Goal: Task Accomplishment & Management: Manage account settings

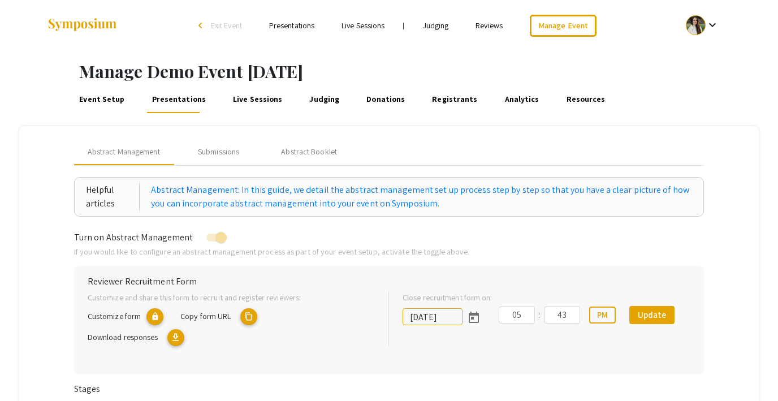
click at [224, 20] on span "Exit Event" at bounding box center [226, 25] width 31 height 10
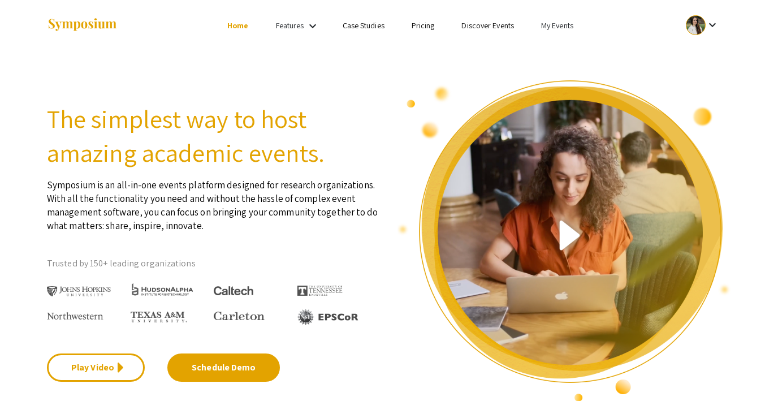
click at [561, 30] on link "My Events" at bounding box center [557, 25] width 32 height 10
click at [566, 43] on button "Events I've organized" at bounding box center [575, 50] width 97 height 27
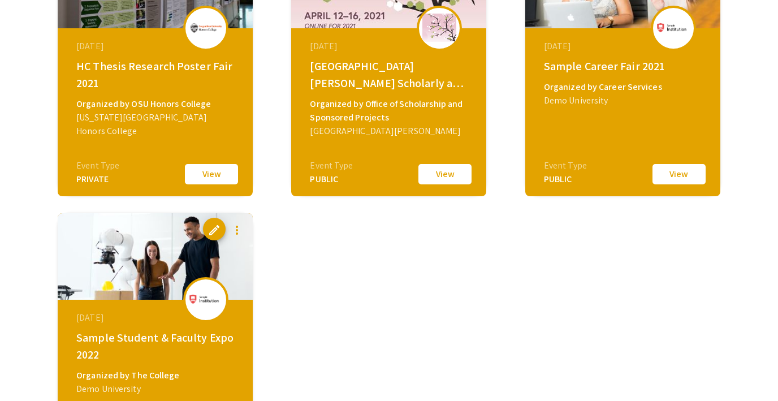
scroll to position [2521, 0]
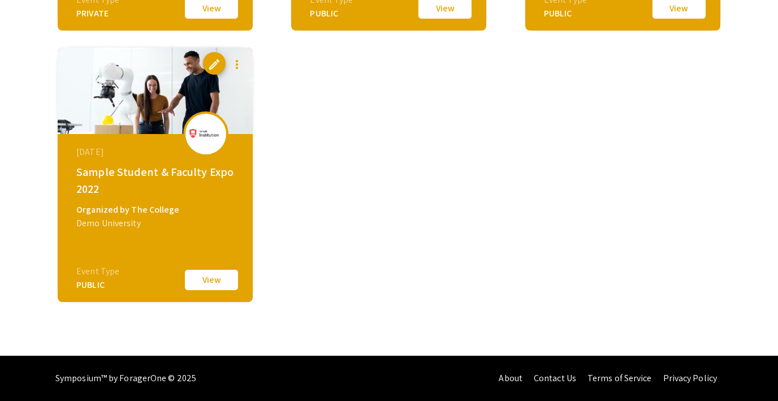
click at [216, 275] on button "View" at bounding box center [211, 280] width 57 height 24
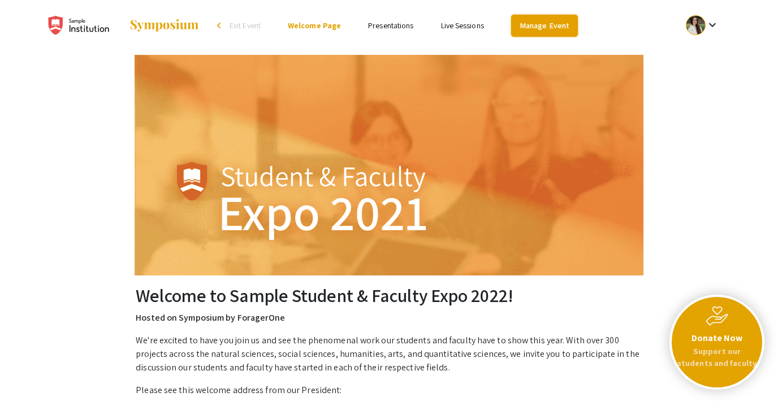
click at [525, 22] on link "Manage Event" at bounding box center [544, 26] width 67 height 22
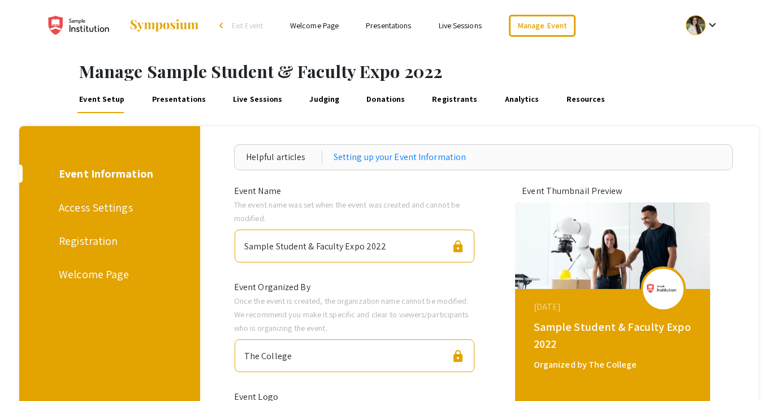
click at [327, 99] on link "Judging" at bounding box center [325, 99] width 34 height 27
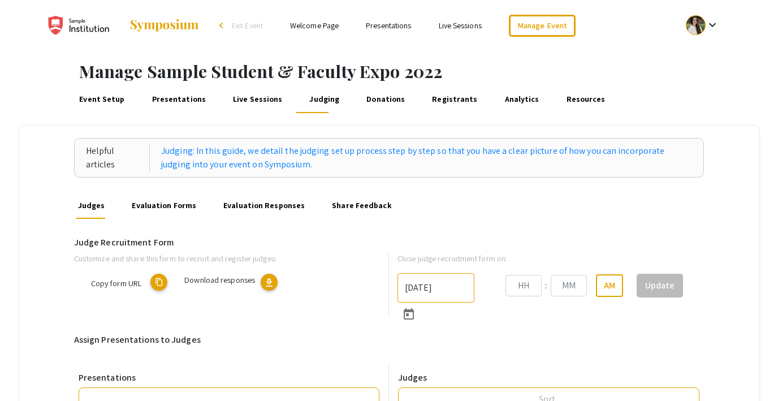
type input "[DATE]"
type input "09"
type input "00"
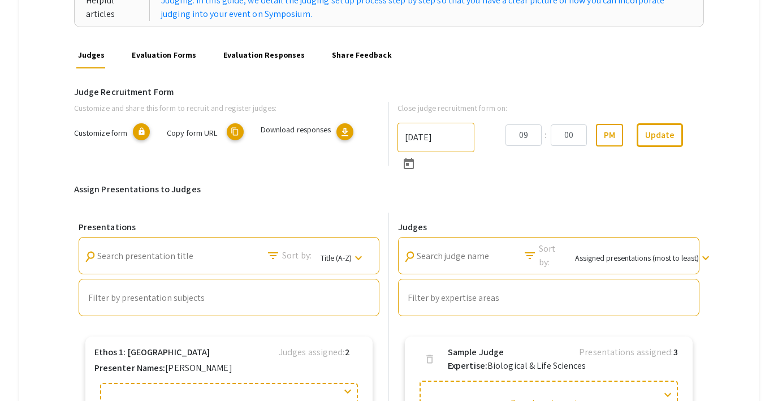
scroll to position [150, 0]
click at [170, 58] on link "Evaluation Forms" at bounding box center [164, 55] width 68 height 27
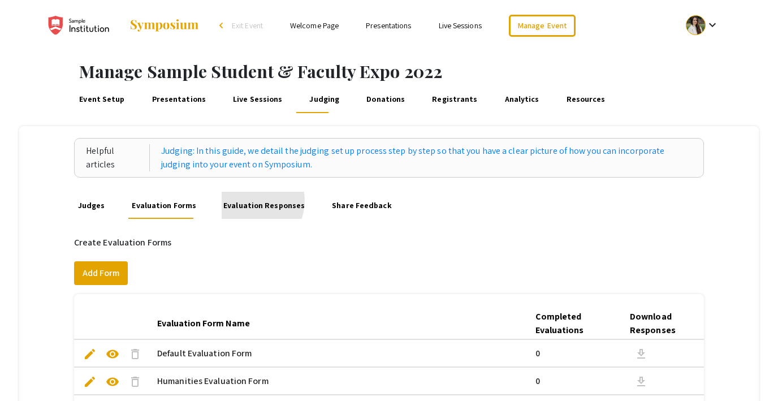
click at [245, 201] on link "Evaluation Responses" at bounding box center [264, 205] width 85 height 27
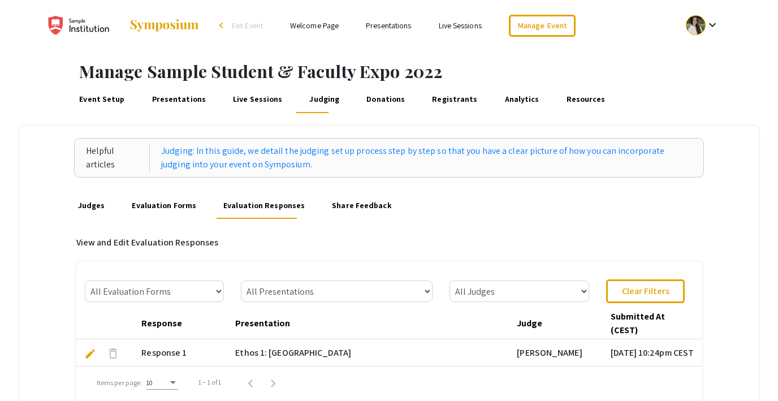
click at [244, 26] on span "Exit Event" at bounding box center [247, 25] width 31 height 10
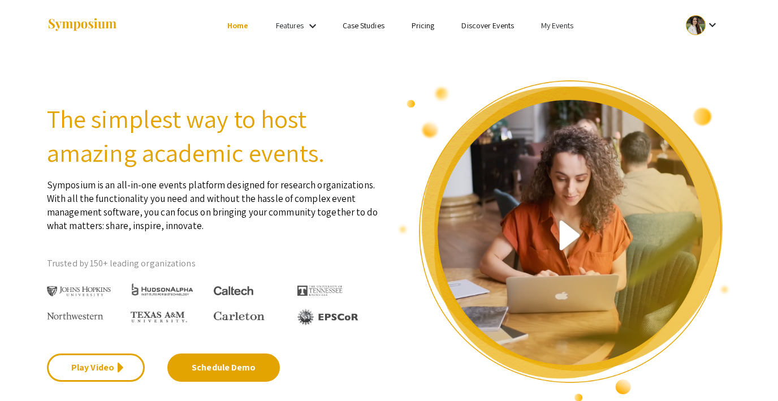
click at [551, 20] on link "My Events" at bounding box center [557, 25] width 32 height 10
click at [567, 53] on button "Events I've organized" at bounding box center [575, 50] width 97 height 27
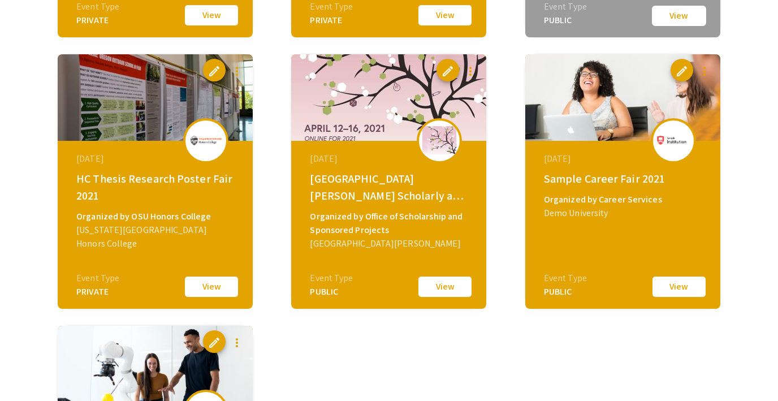
scroll to position [2259, 0]
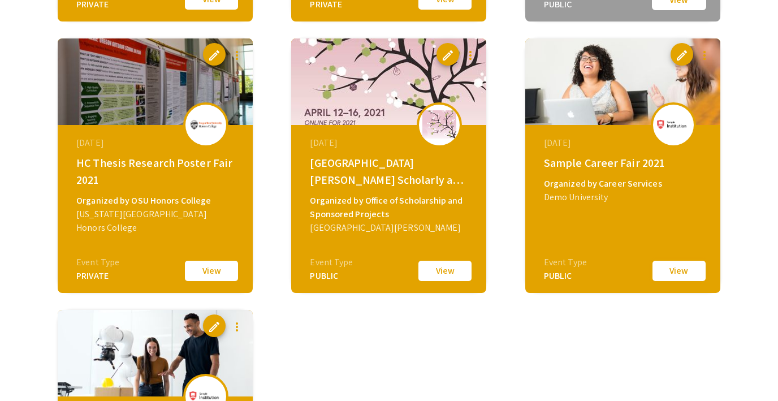
click at [663, 265] on button "View" at bounding box center [679, 271] width 57 height 24
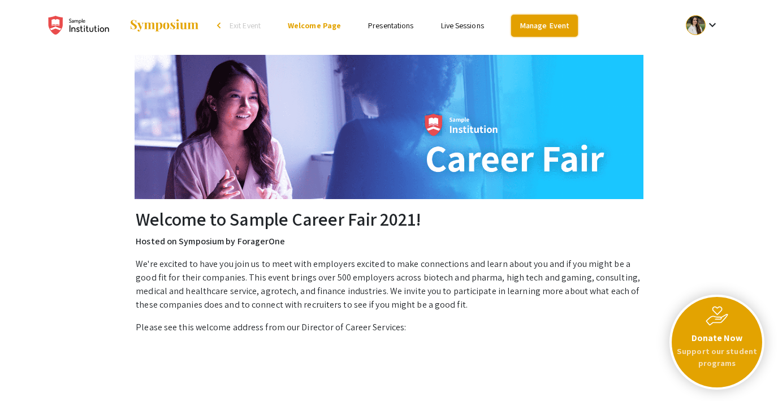
click at [532, 24] on link "Manage Event" at bounding box center [544, 26] width 67 height 22
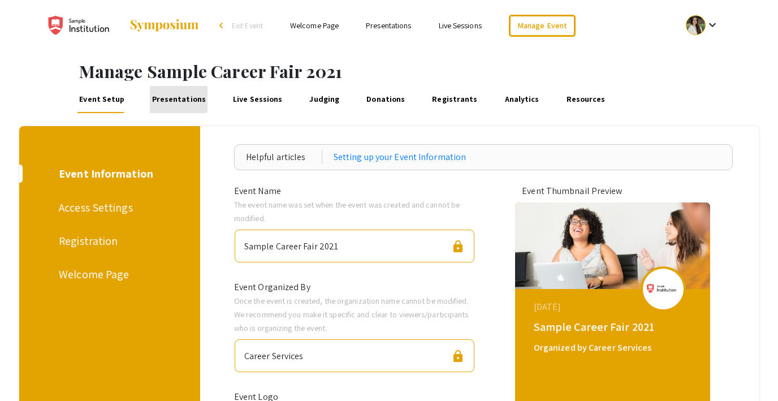
click at [175, 98] on link "Presentations" at bounding box center [179, 99] width 58 height 27
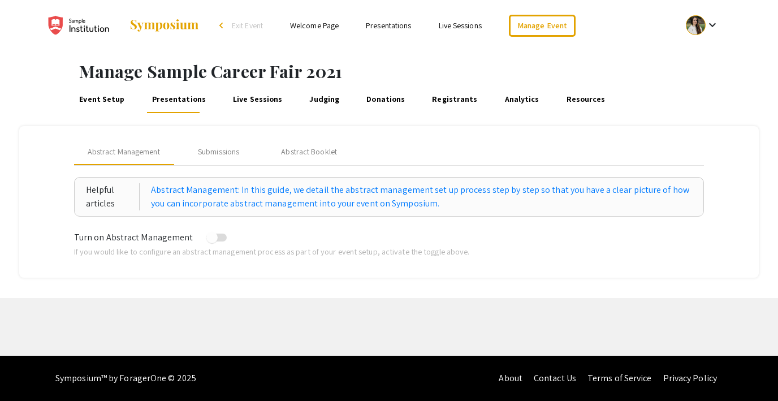
click at [312, 99] on link "Judging" at bounding box center [325, 99] width 34 height 27
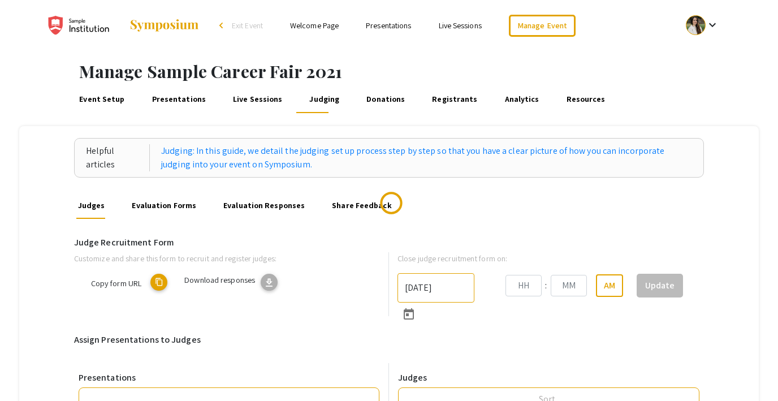
type input "[DATE]"
type input "01"
type input "47"
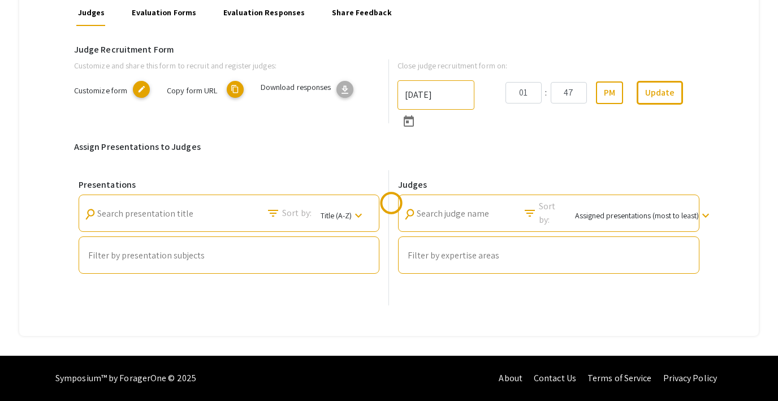
scroll to position [106, 0]
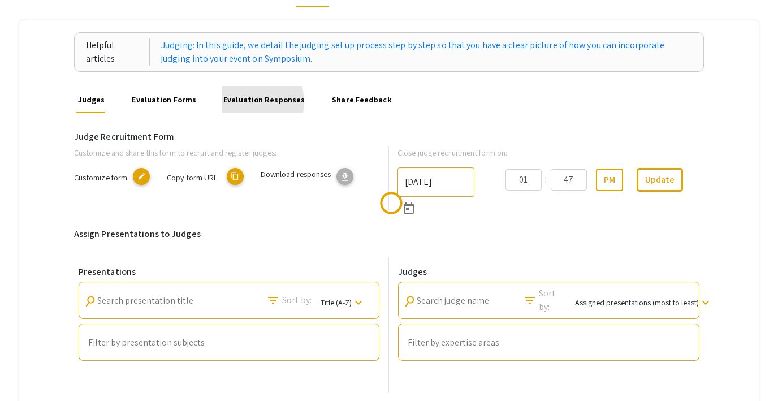
click at [246, 102] on link "Evaluation Responses" at bounding box center [264, 99] width 85 height 27
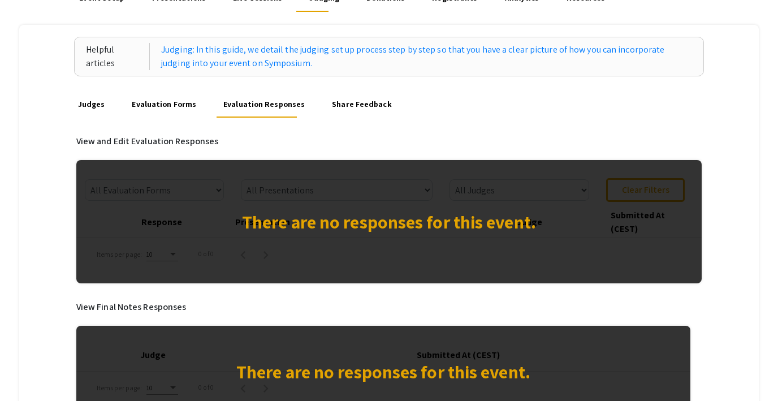
scroll to position [107, 0]
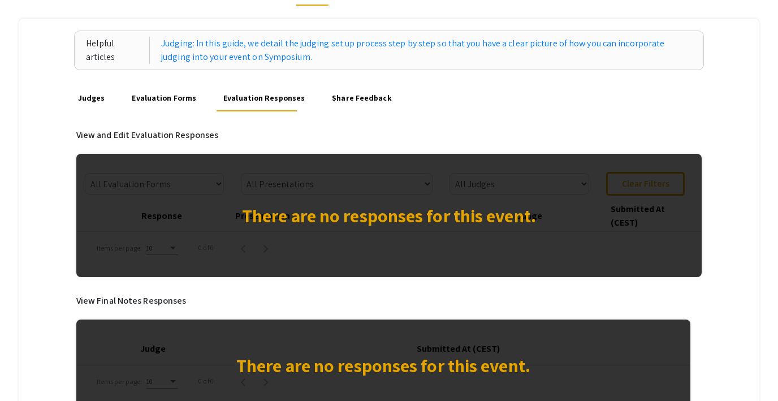
click at [144, 92] on link "Evaluation Forms" at bounding box center [164, 97] width 68 height 27
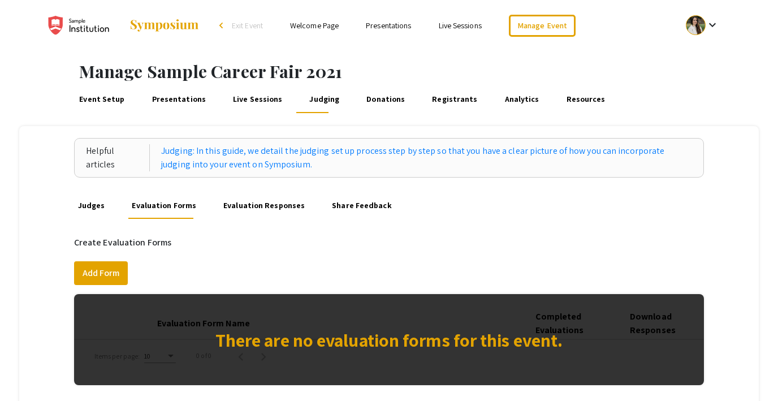
click at [249, 25] on span "Exit Event" at bounding box center [247, 25] width 31 height 10
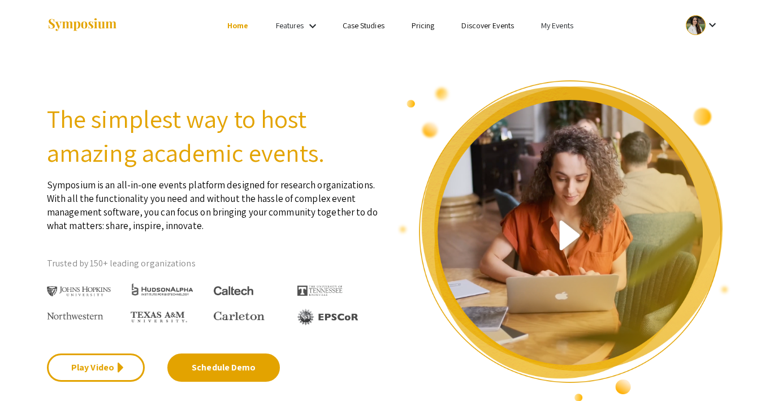
click at [549, 23] on link "My Events" at bounding box center [557, 25] width 32 height 10
click at [568, 41] on button "Events I've organized" at bounding box center [575, 50] width 97 height 27
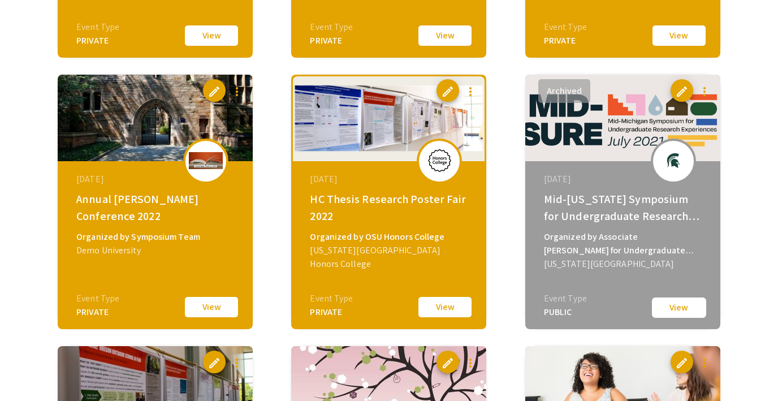
scroll to position [1952, 0]
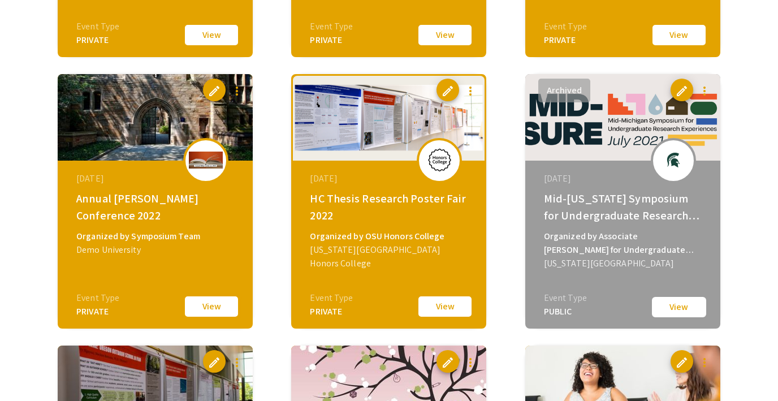
click at [202, 310] on button "View" at bounding box center [211, 307] width 57 height 24
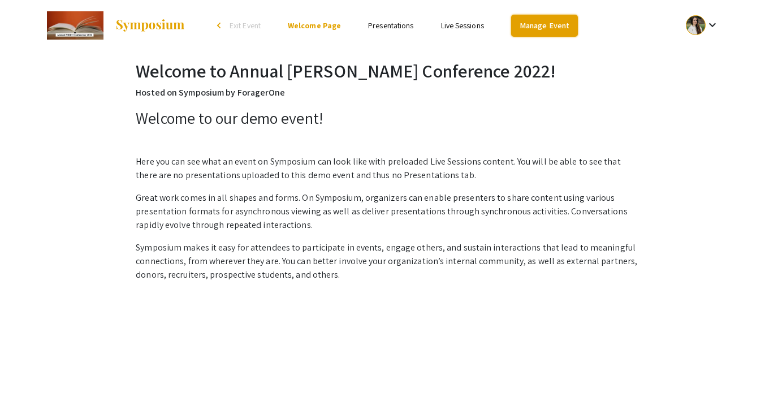
click at [547, 24] on link "Manage Event" at bounding box center [544, 26] width 67 height 22
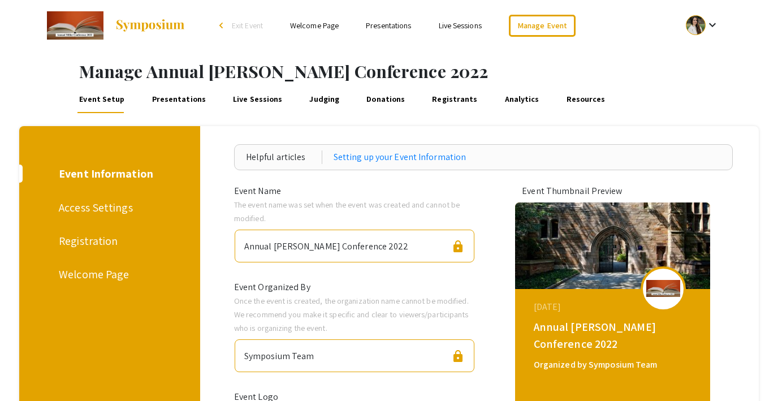
click at [241, 98] on link "Live Sessions" at bounding box center [257, 99] width 53 height 27
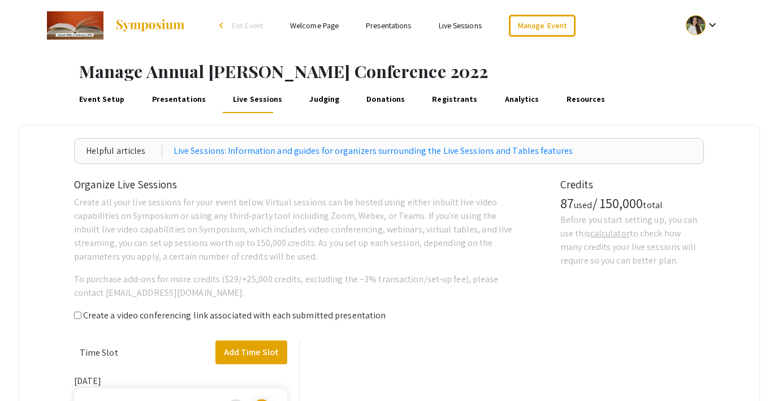
click at [308, 99] on link "Judging" at bounding box center [325, 99] width 34 height 27
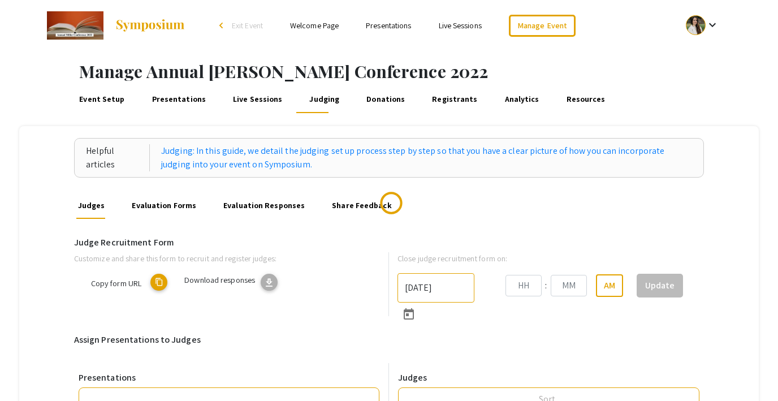
type input "[DATE]"
type input "06"
type input "57"
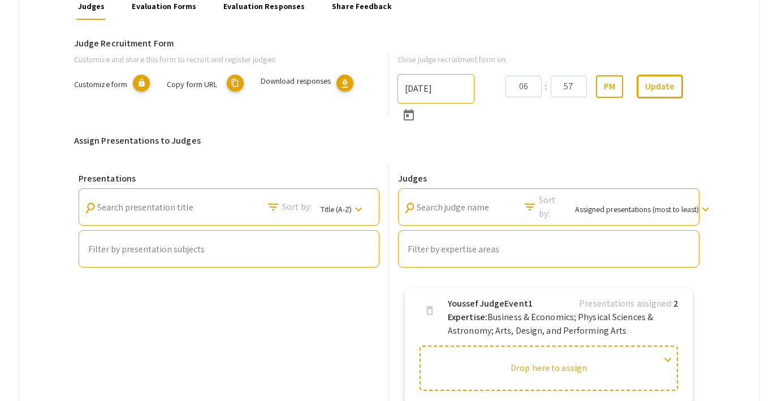
scroll to position [39, 0]
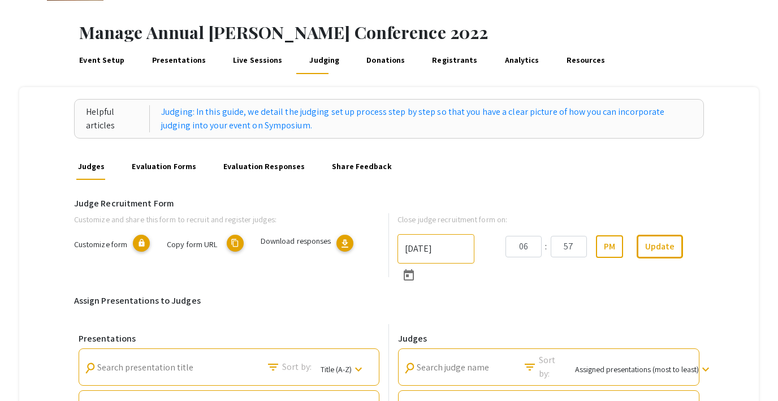
click at [260, 164] on link "Evaluation Responses" at bounding box center [264, 166] width 85 height 27
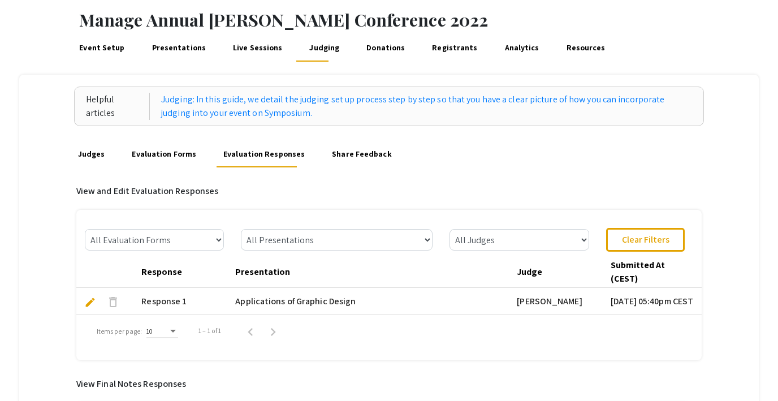
scroll to position [41, 0]
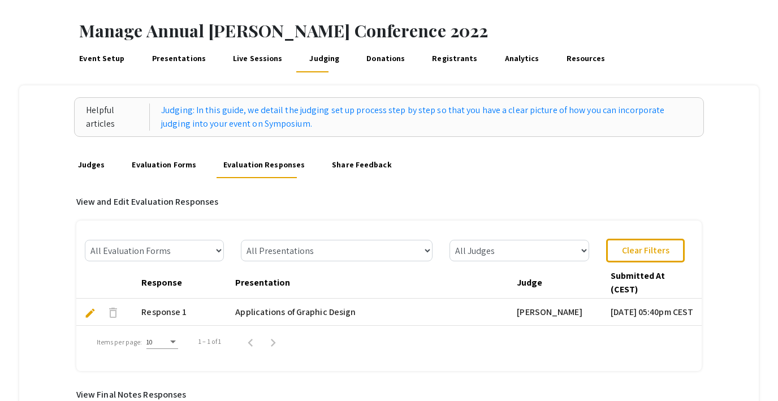
click at [92, 308] on span "edit" at bounding box center [90, 313] width 12 height 12
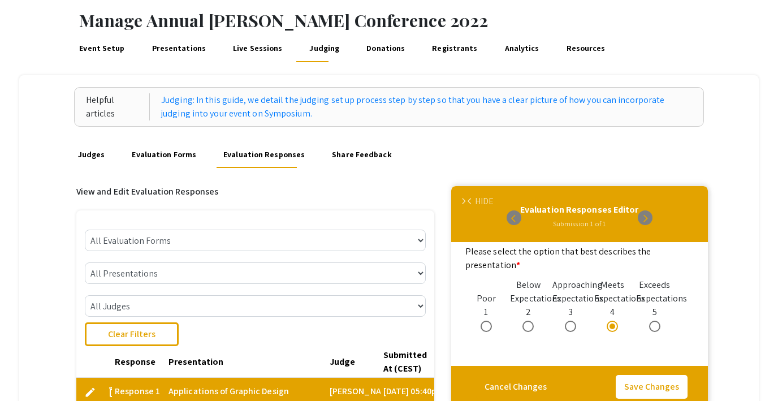
scroll to position [50, 0]
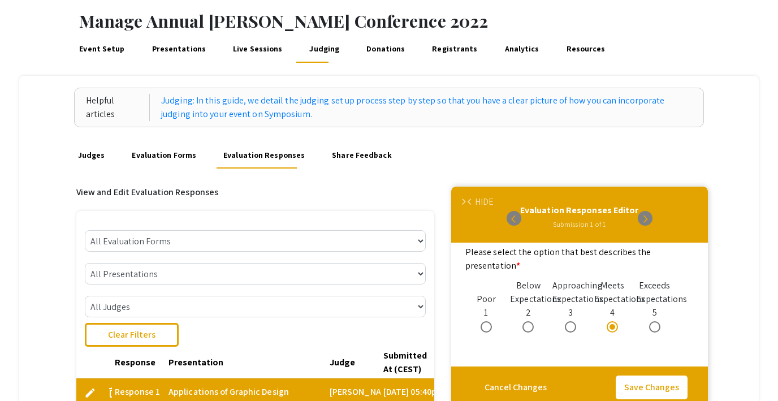
click at [254, 45] on link "Live Sessions" at bounding box center [257, 49] width 53 height 27
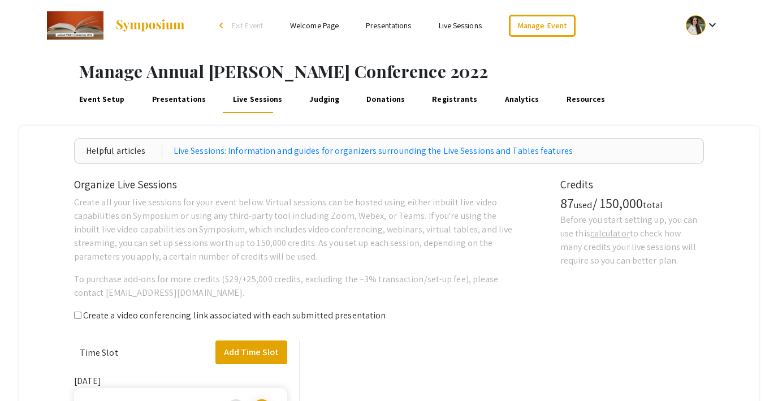
click at [246, 19] on li "arrow_back_ios Exit Event" at bounding box center [243, 26] width 65 height 14
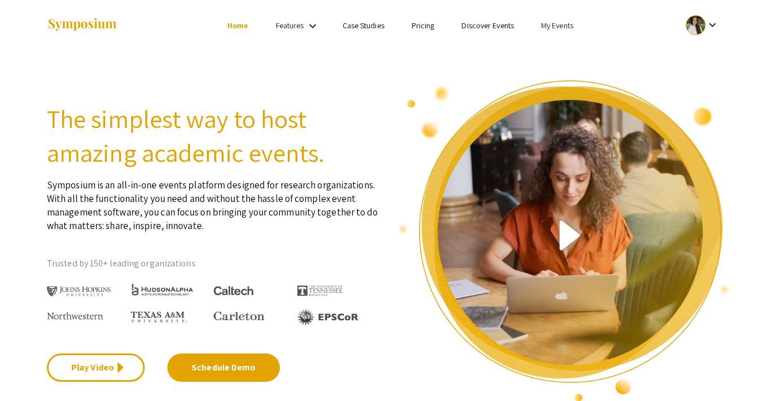
click at [552, 20] on link "My Events" at bounding box center [557, 25] width 32 height 10
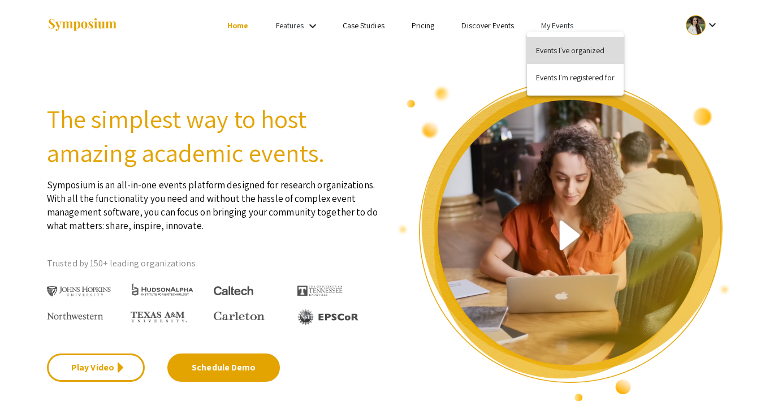
click at [556, 44] on button "Events I've organized" at bounding box center [575, 50] width 97 height 27
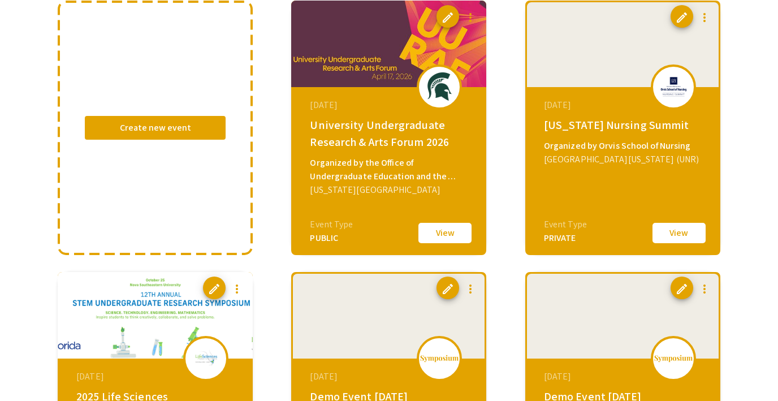
scroll to position [154, 0]
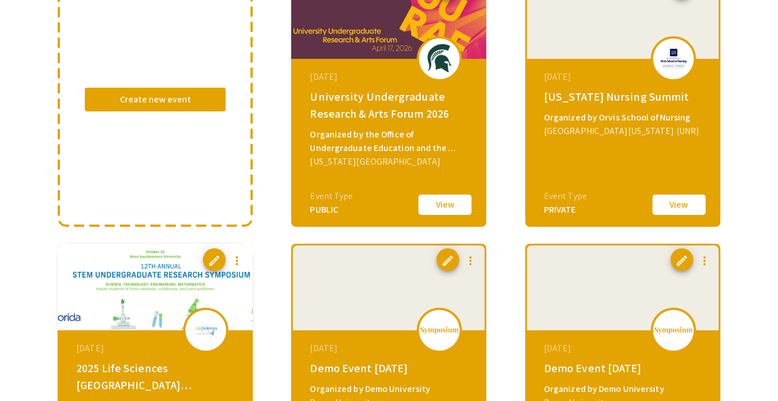
click at [678, 201] on button "View" at bounding box center [679, 205] width 57 height 24
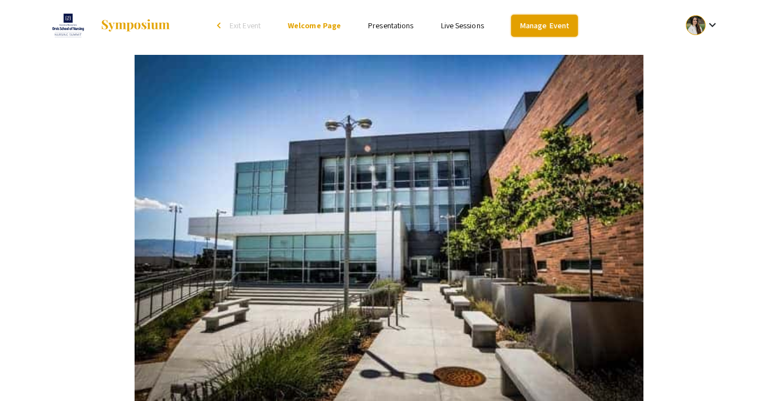
click at [539, 25] on link "Manage Event" at bounding box center [544, 26] width 67 height 22
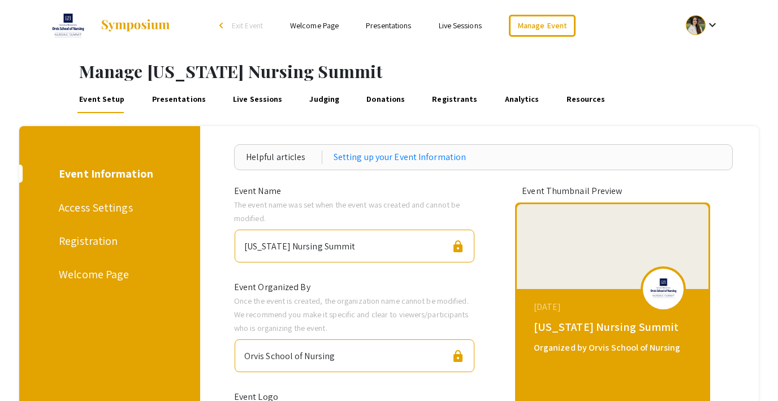
click at [174, 98] on link "Presentations" at bounding box center [179, 99] width 58 height 27
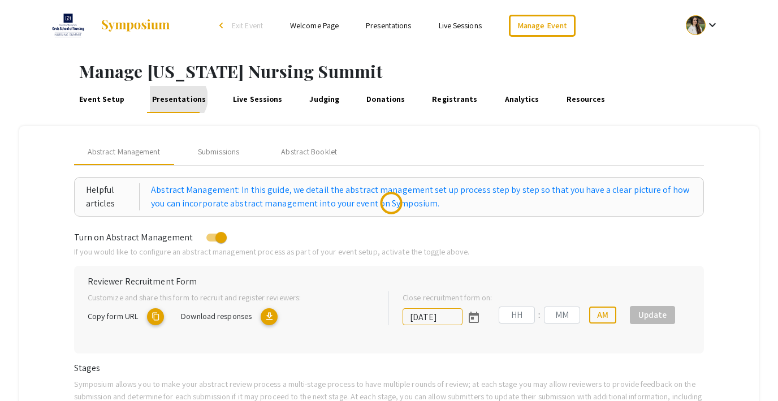
type input "[DATE]"
type input "10"
type input "27"
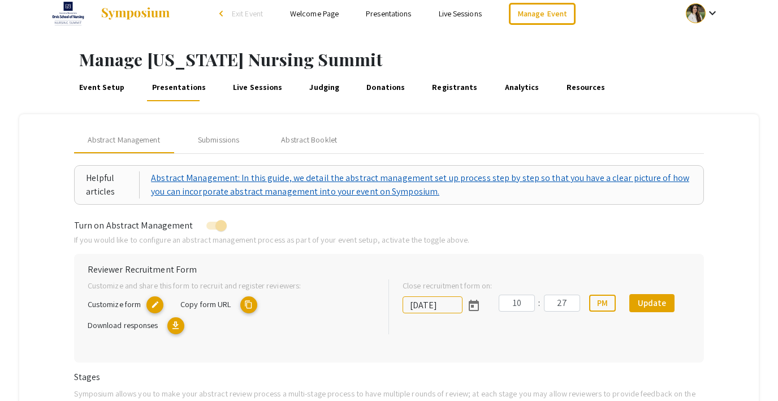
scroll to position [10, 0]
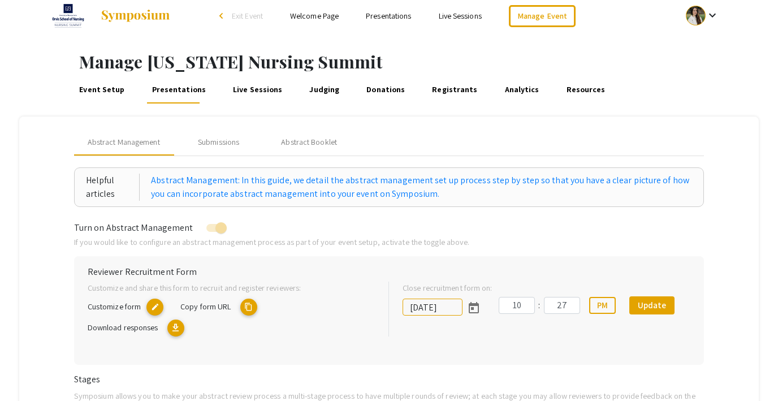
click at [324, 87] on link "Judging" at bounding box center [325, 89] width 34 height 27
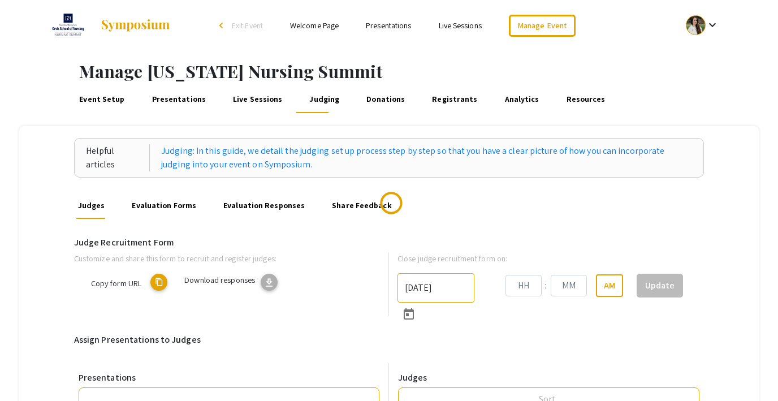
type input "[DATE]"
type input "10"
type input "27"
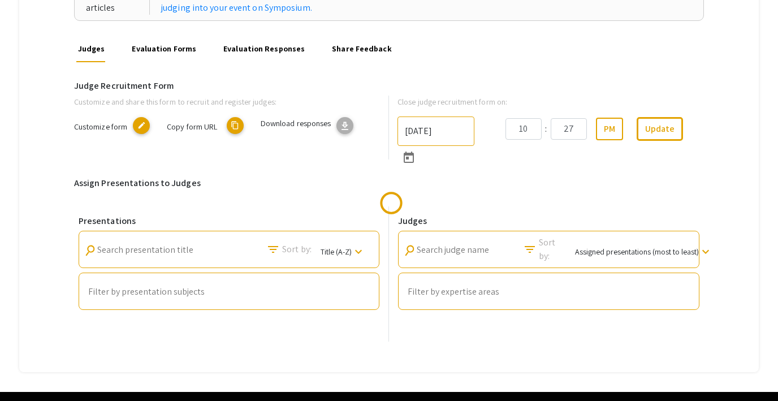
scroll to position [149, 0]
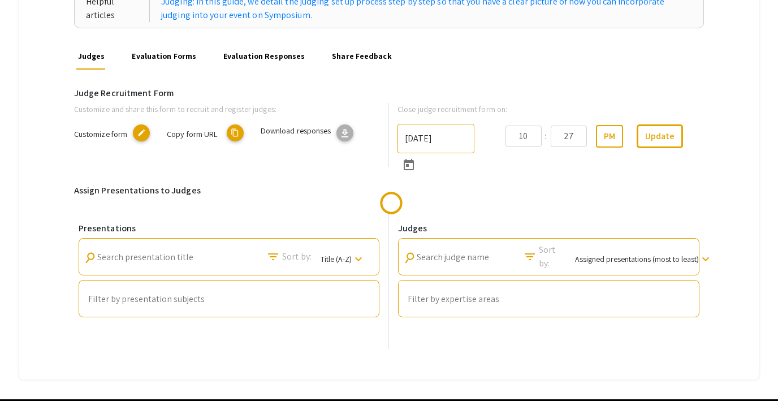
click at [239, 53] on link "Evaluation Responses" at bounding box center [264, 55] width 85 height 27
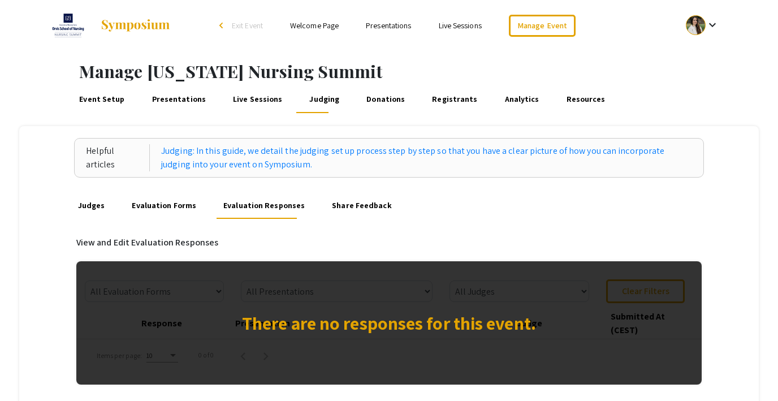
click at [242, 22] on span "Exit Event" at bounding box center [247, 25] width 31 height 10
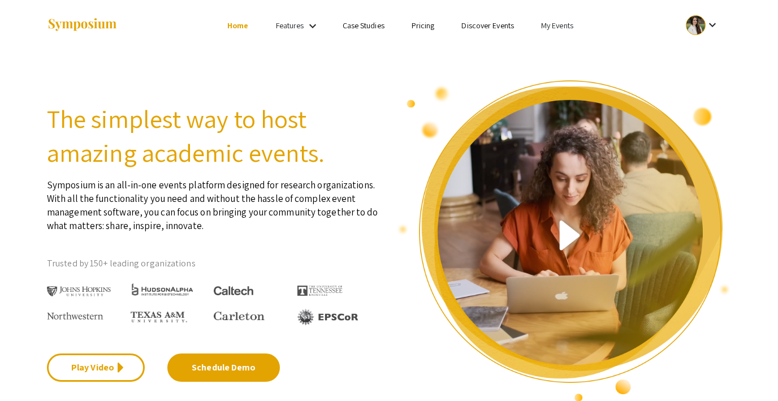
click at [549, 23] on link "My Events" at bounding box center [557, 25] width 32 height 10
click at [549, 58] on button "Events I've organized" at bounding box center [575, 50] width 97 height 27
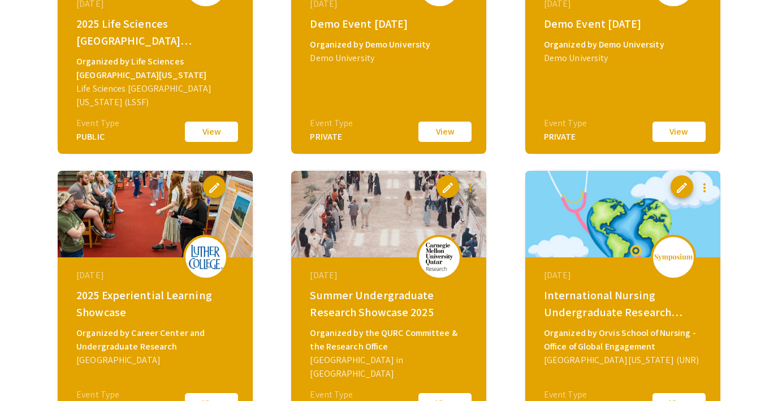
scroll to position [541, 0]
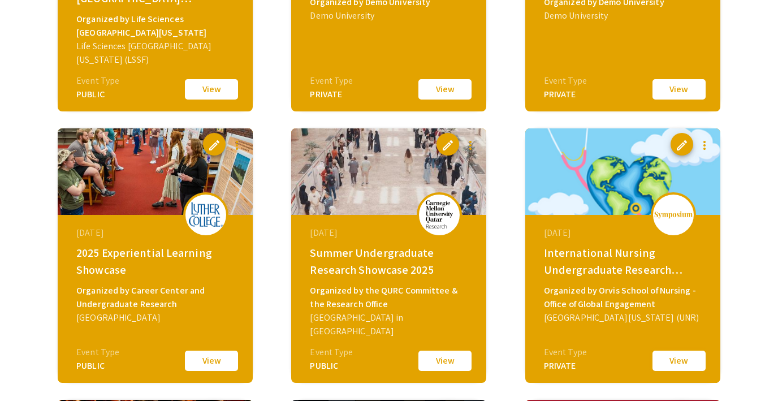
click at [685, 360] on button "View" at bounding box center [679, 361] width 57 height 24
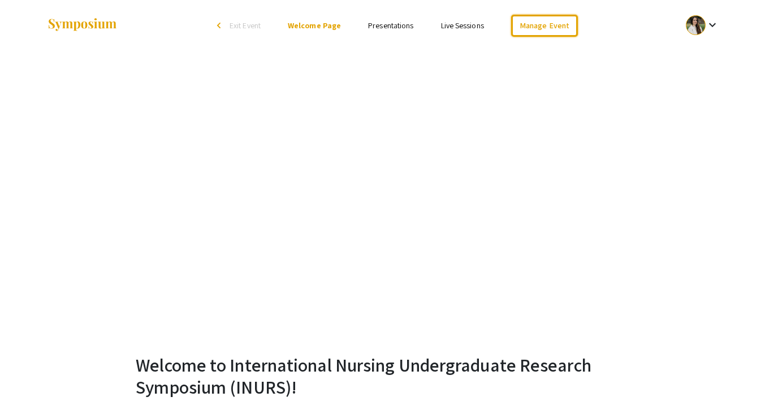
click at [534, 24] on link "Manage Event" at bounding box center [544, 26] width 67 height 22
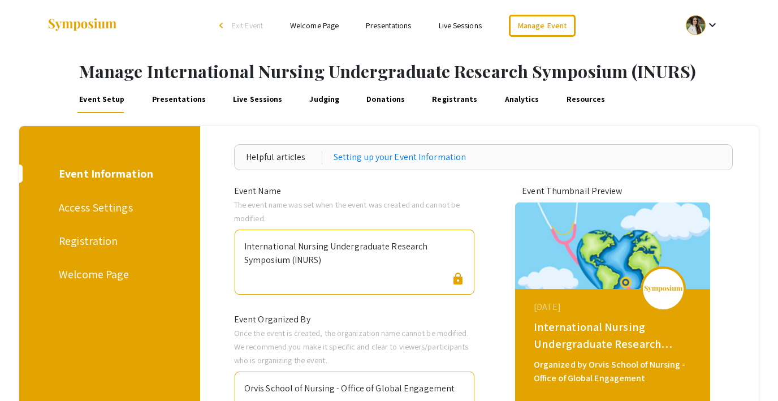
click at [314, 96] on link "Judging" at bounding box center [325, 99] width 34 height 27
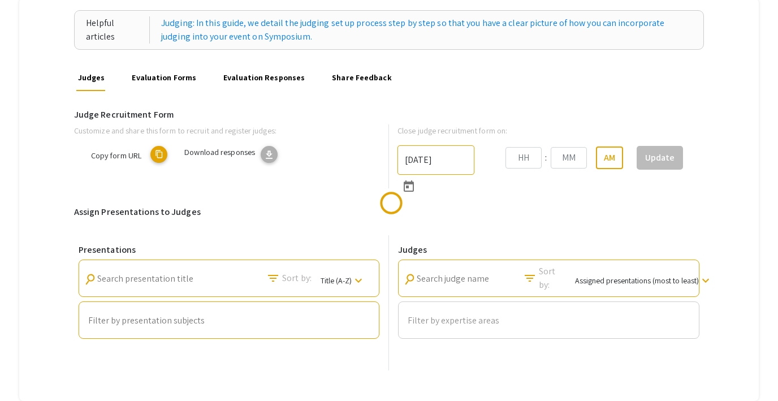
scroll to position [129, 0]
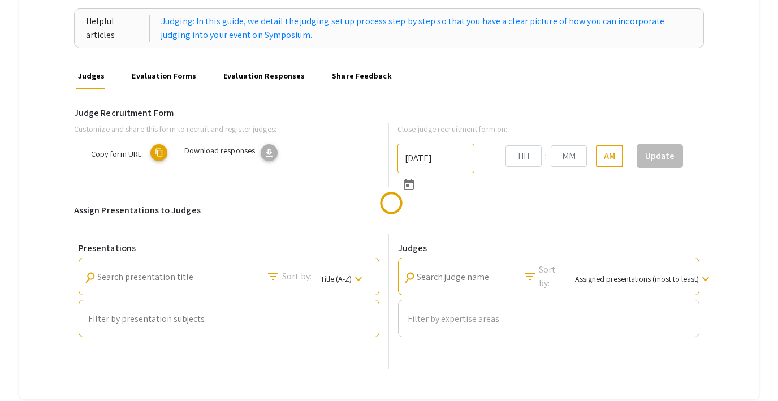
type input "[DATE]"
type input "01"
type input "58"
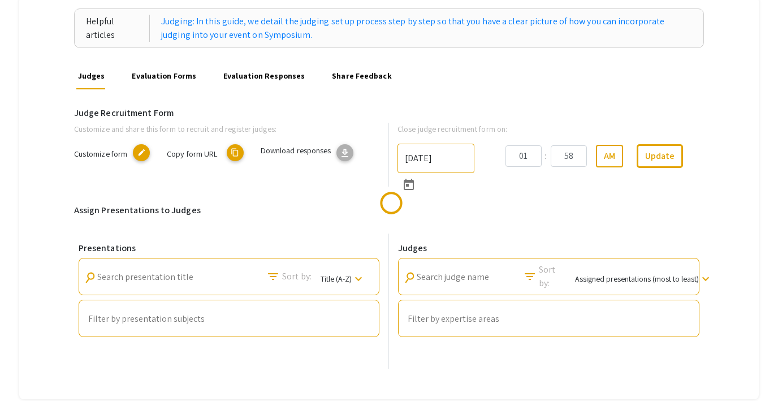
click at [258, 73] on link "Evaluation Responses" at bounding box center [264, 75] width 85 height 27
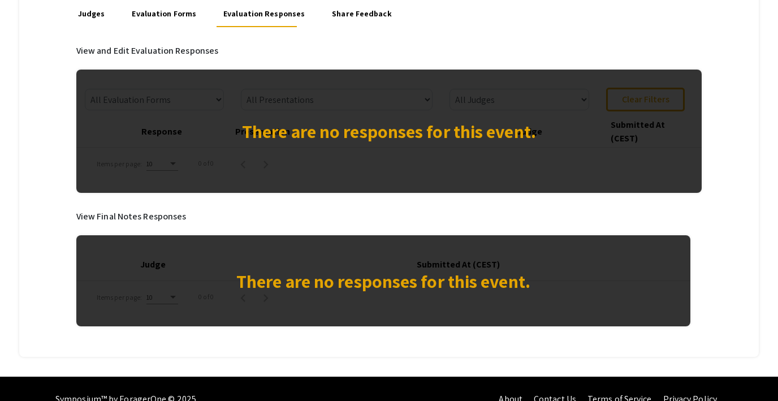
scroll to position [198, 0]
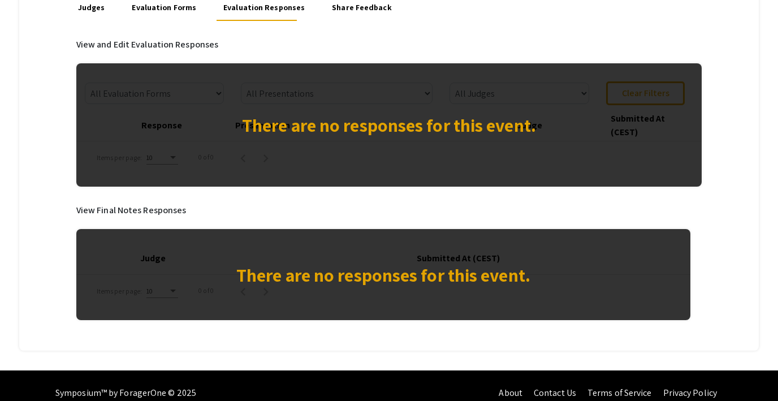
click at [151, 10] on link "Evaluation Forms" at bounding box center [164, 7] width 68 height 27
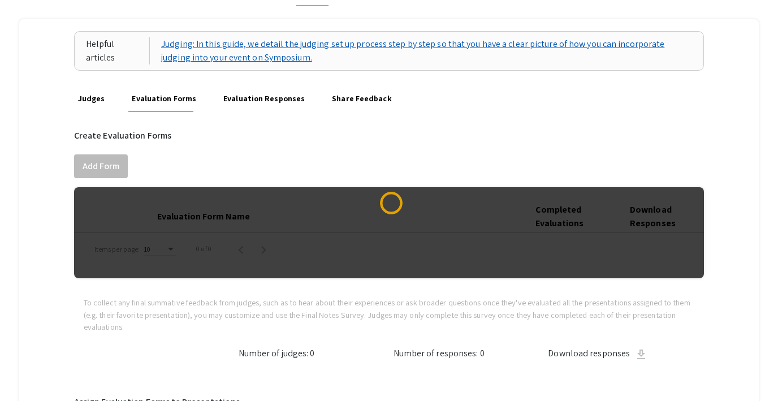
scroll to position [107, 0]
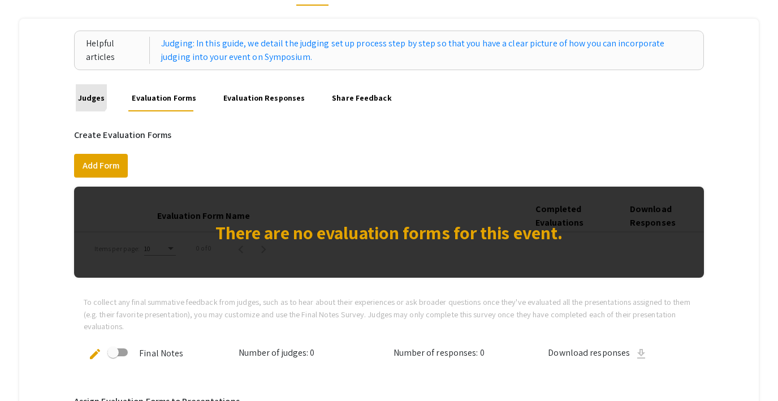
click at [79, 92] on link "Judges" at bounding box center [91, 97] width 31 height 27
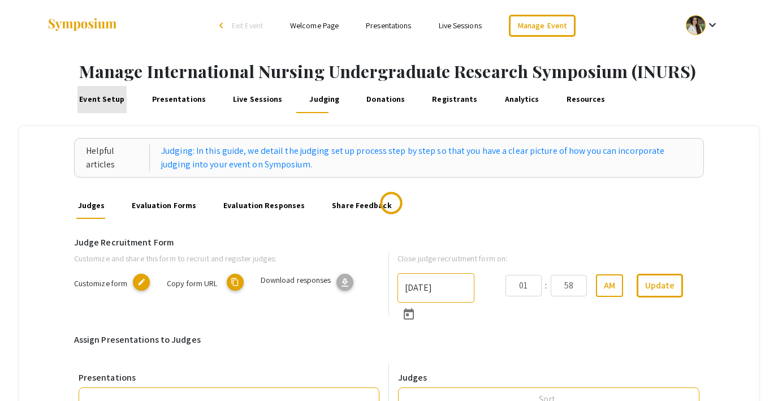
click at [115, 100] on link "Event Setup" at bounding box center [101, 99] width 49 height 27
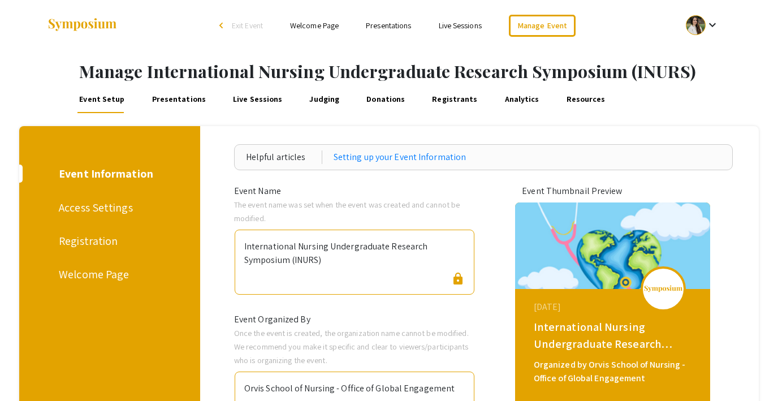
click at [174, 91] on link "Presentations" at bounding box center [179, 99] width 58 height 27
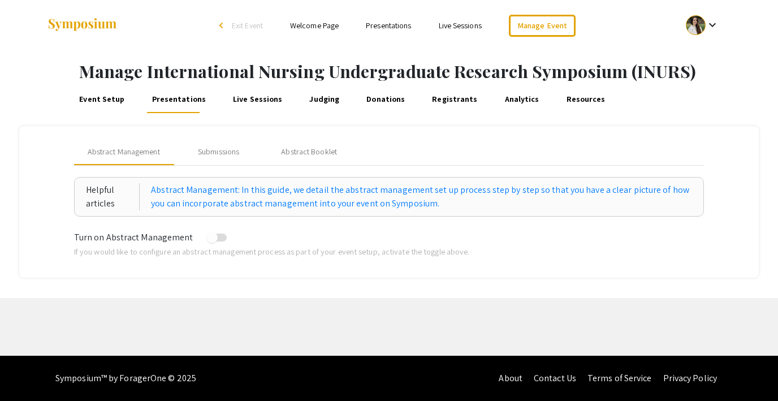
click at [234, 25] on span "Exit Event" at bounding box center [247, 25] width 31 height 10
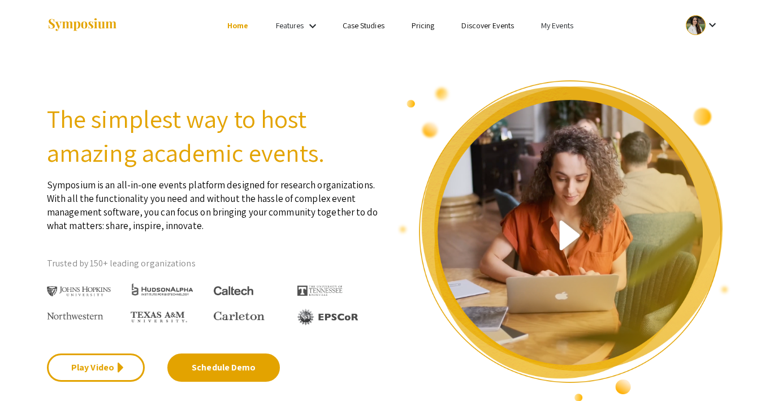
click at [554, 22] on link "My Events" at bounding box center [557, 25] width 32 height 10
click at [564, 43] on button "Events I've organized" at bounding box center [575, 50] width 97 height 27
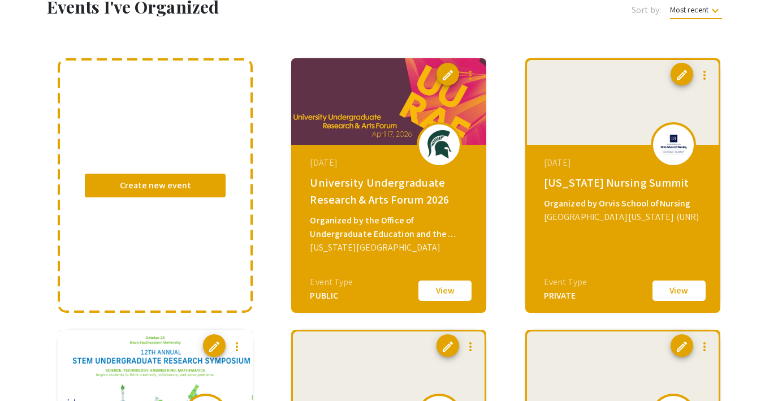
scroll to position [67, 0]
